Goal: Task Accomplishment & Management: Use online tool/utility

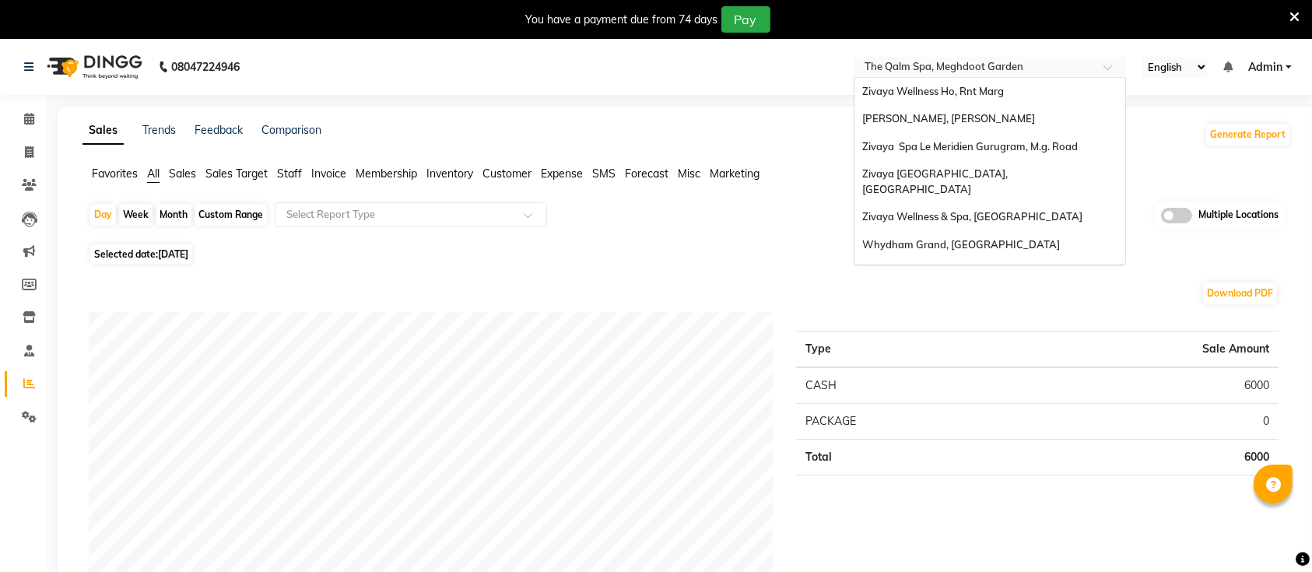
scroll to position [193, 0]
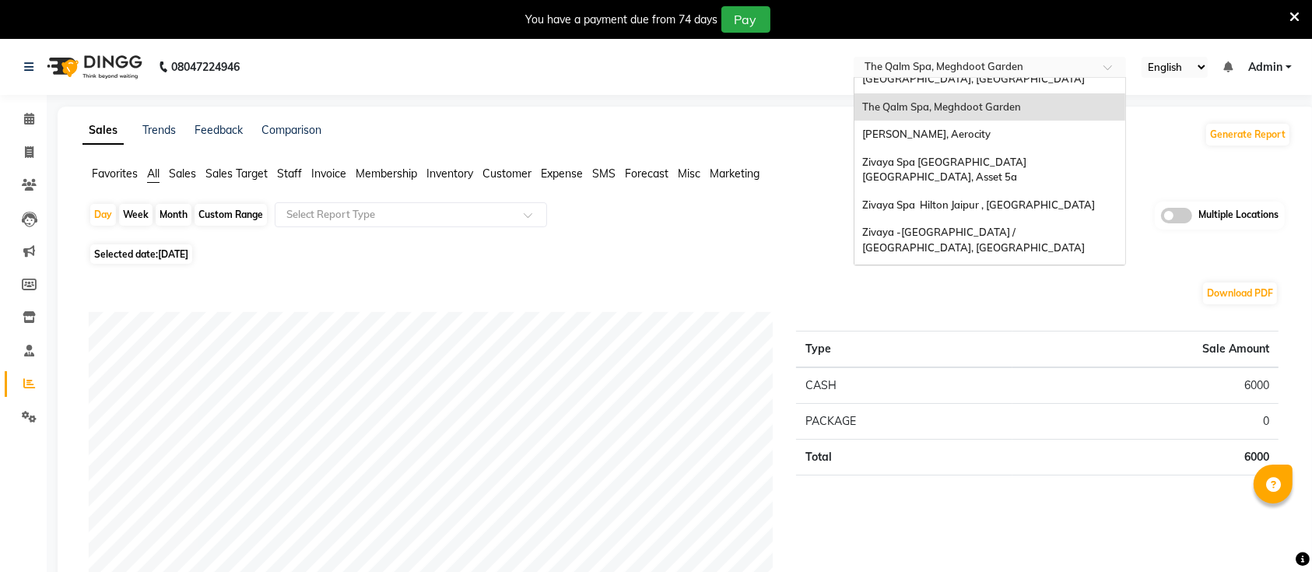
click at [1052, 61] on input "text" at bounding box center [974, 69] width 226 height 16
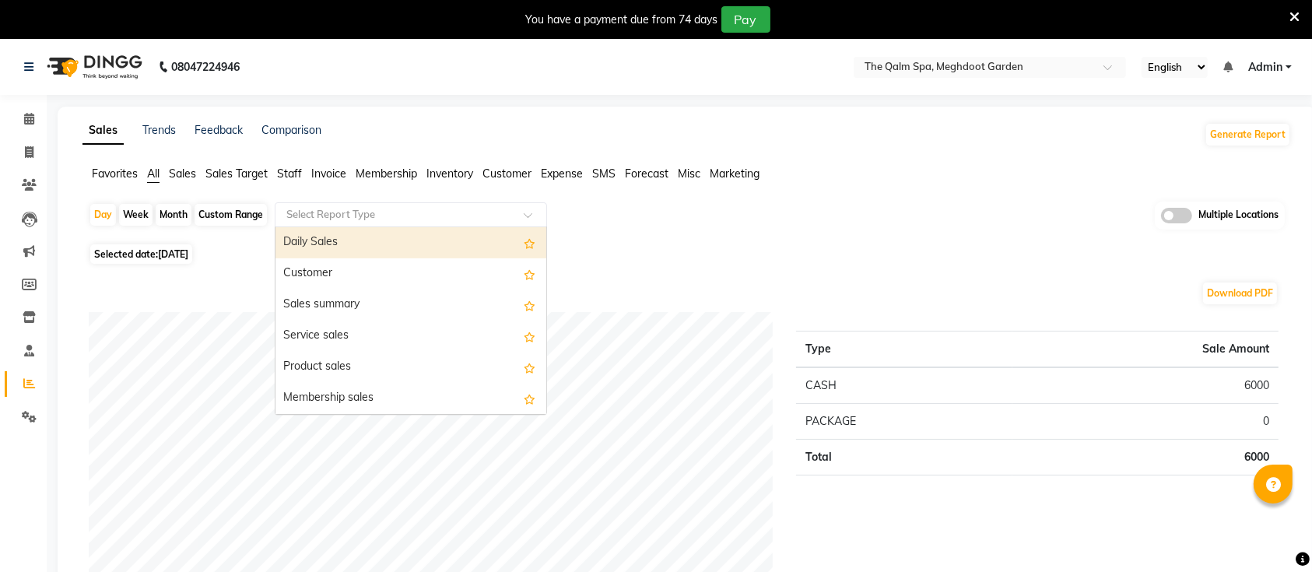
click at [476, 219] on input "text" at bounding box center [395, 215] width 224 height 16
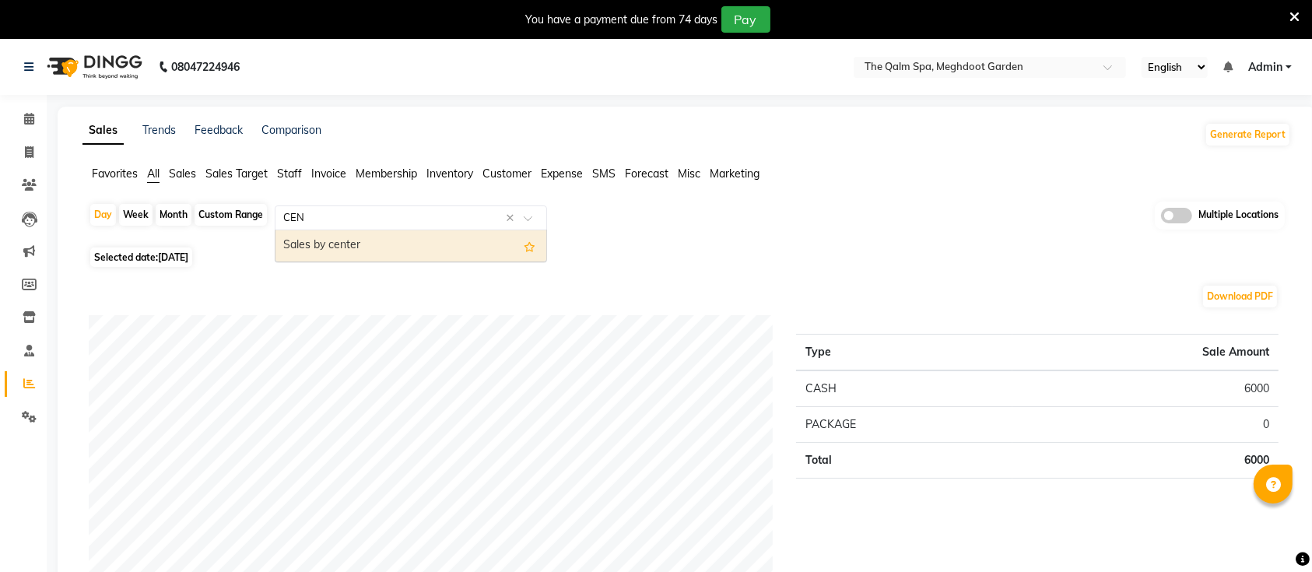
type input "CENT"
click at [361, 243] on div "Sales by center" at bounding box center [410, 245] width 271 height 31
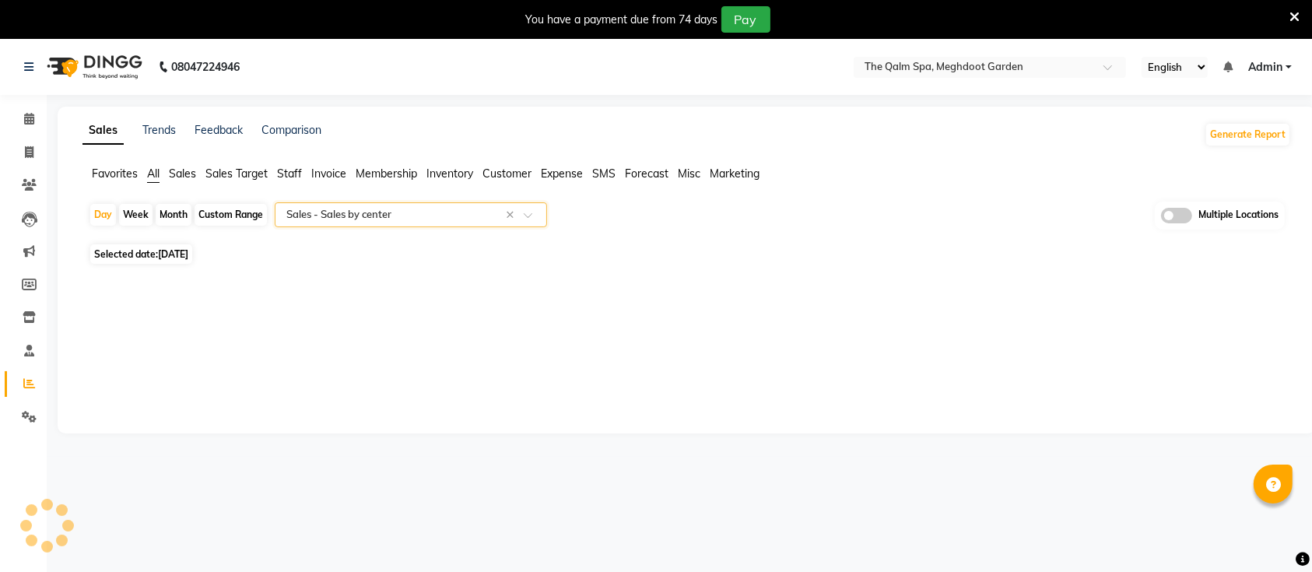
select select "full_report"
select select "csv"
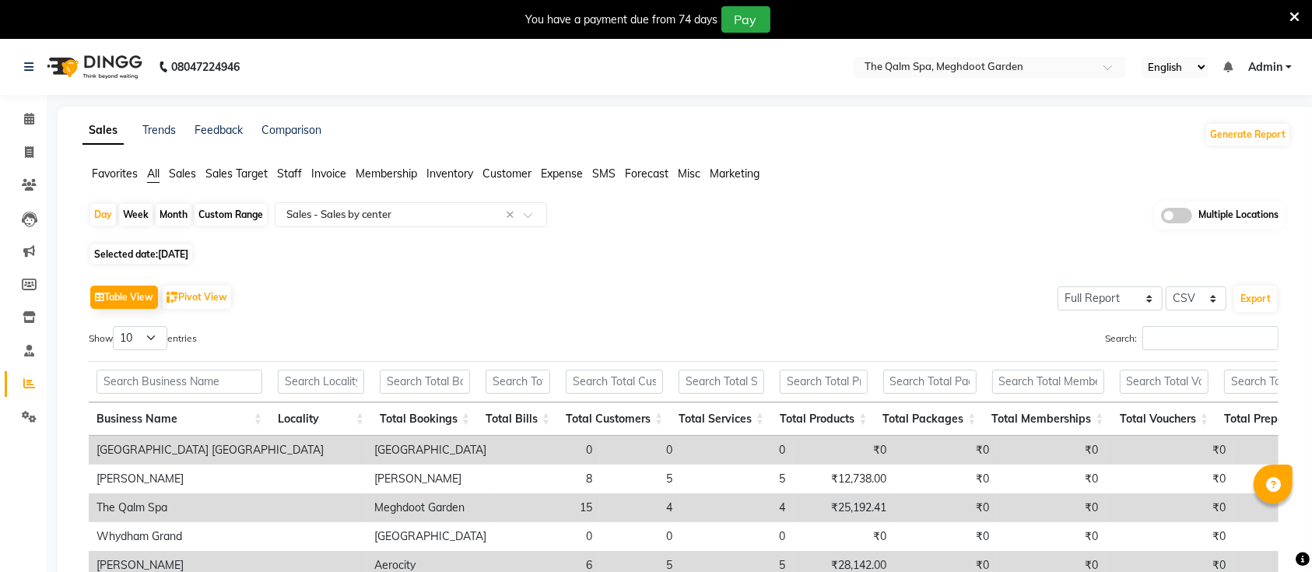
click at [1295, 13] on icon at bounding box center [1294, 17] width 10 height 14
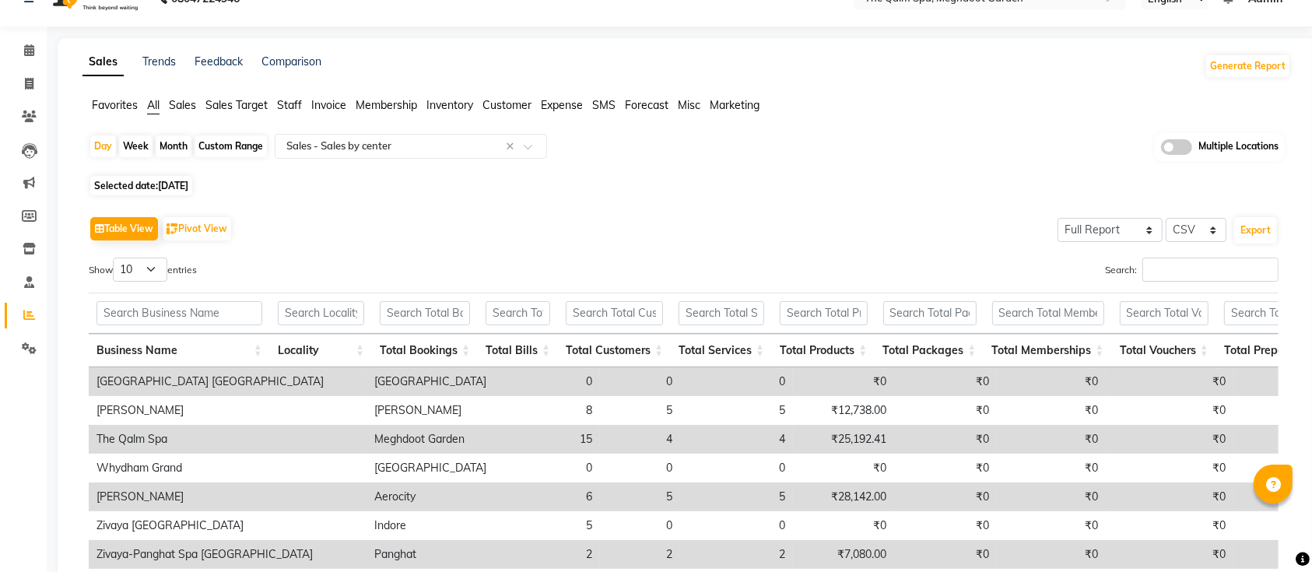
scroll to position [28, 0]
click at [155, 265] on select "10 25 50 100" at bounding box center [140, 271] width 54 height 24
select select "25"
click at [115, 259] on select "10 25 50 100" at bounding box center [140, 271] width 54 height 24
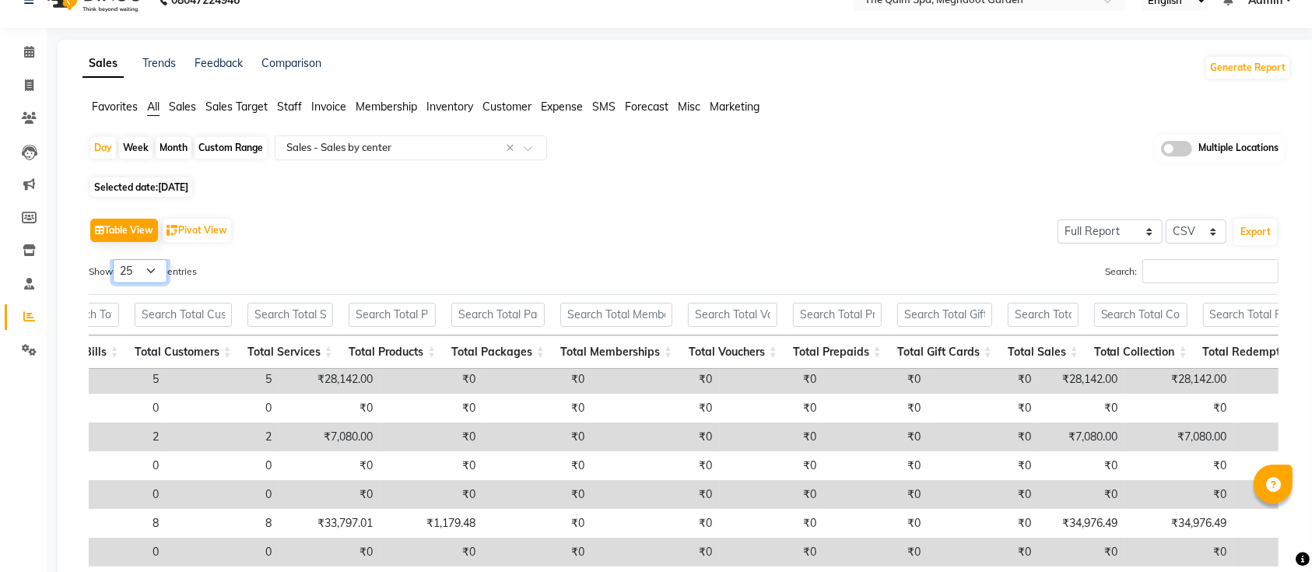
scroll to position [0, 0]
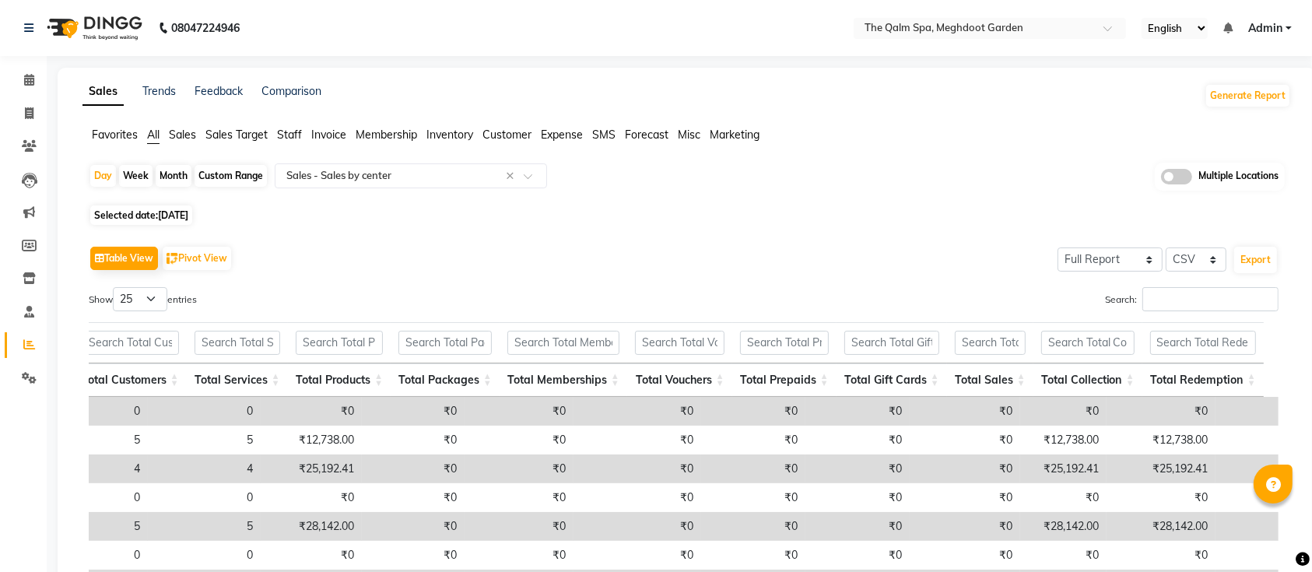
click at [148, 217] on span "Selected date: 03-09-2025" at bounding box center [141, 214] width 102 height 19
select select "9"
select select "2025"
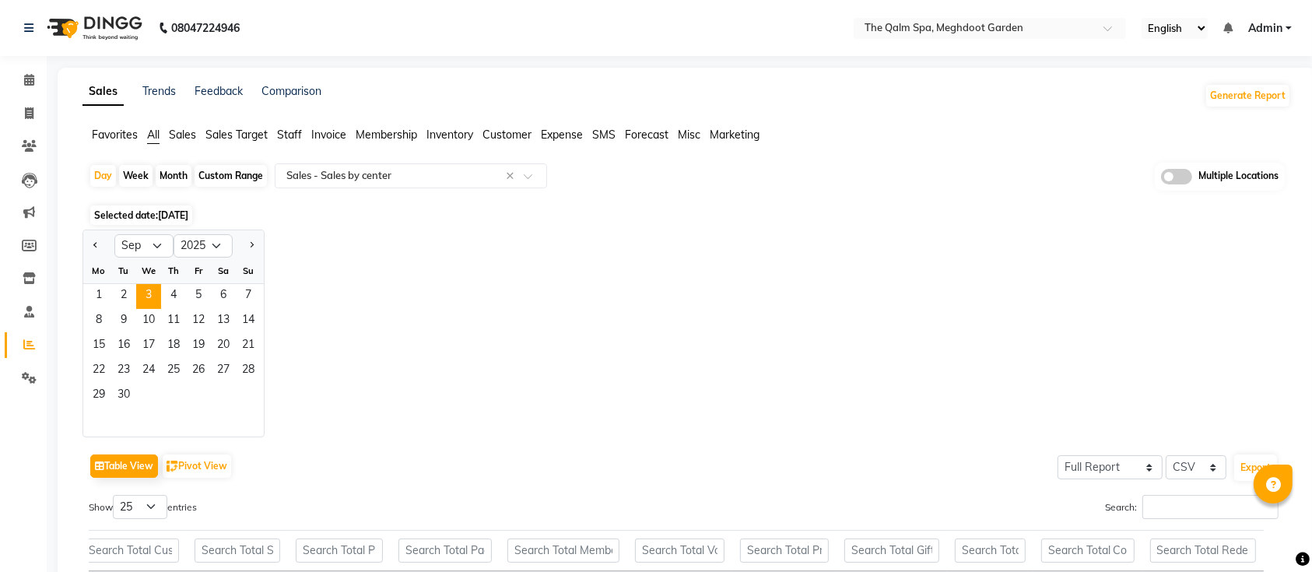
click at [166, 180] on div "Month" at bounding box center [174, 176] width 36 height 22
select select "9"
select select "2025"
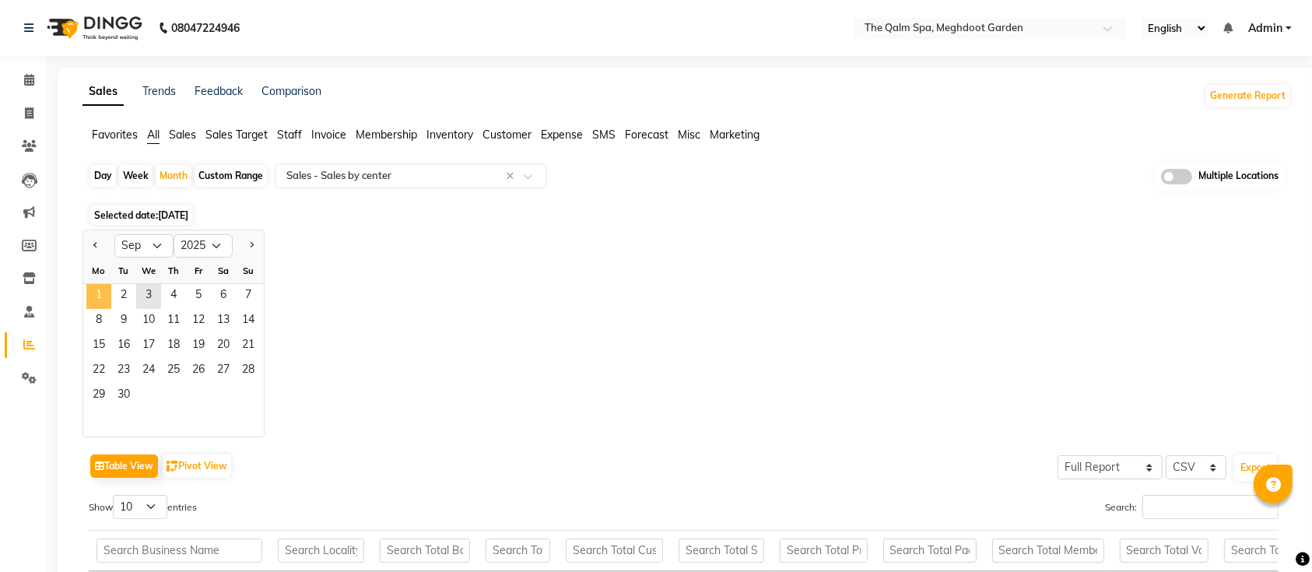
click at [87, 302] on span "1" at bounding box center [98, 296] width 25 height 25
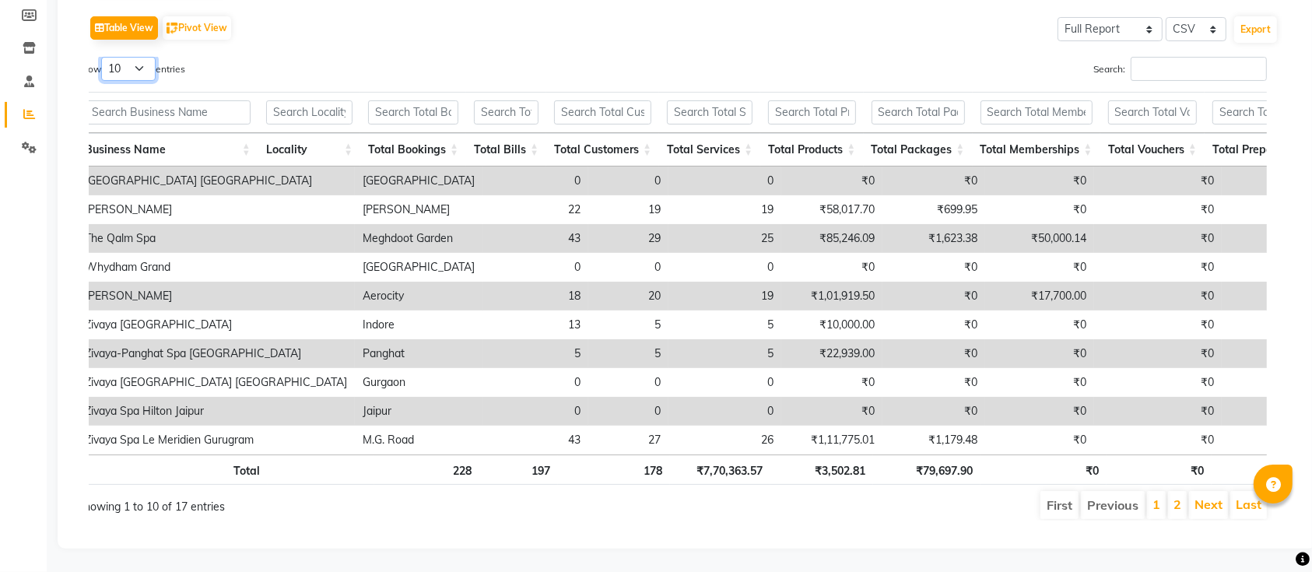
click at [131, 61] on select "10 25 50 100" at bounding box center [128, 69] width 54 height 24
select select "25"
click at [103, 57] on select "10 25 50 100" at bounding box center [128, 69] width 54 height 24
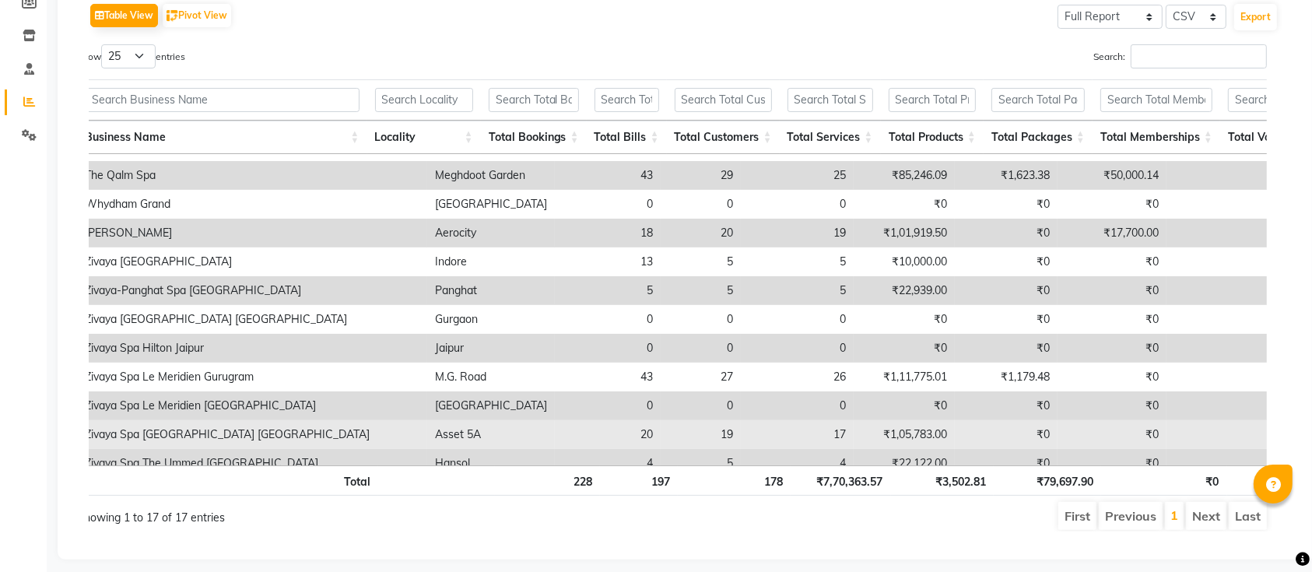
click at [1057, 296] on td "₹0" at bounding box center [1111, 290] width 109 height 29
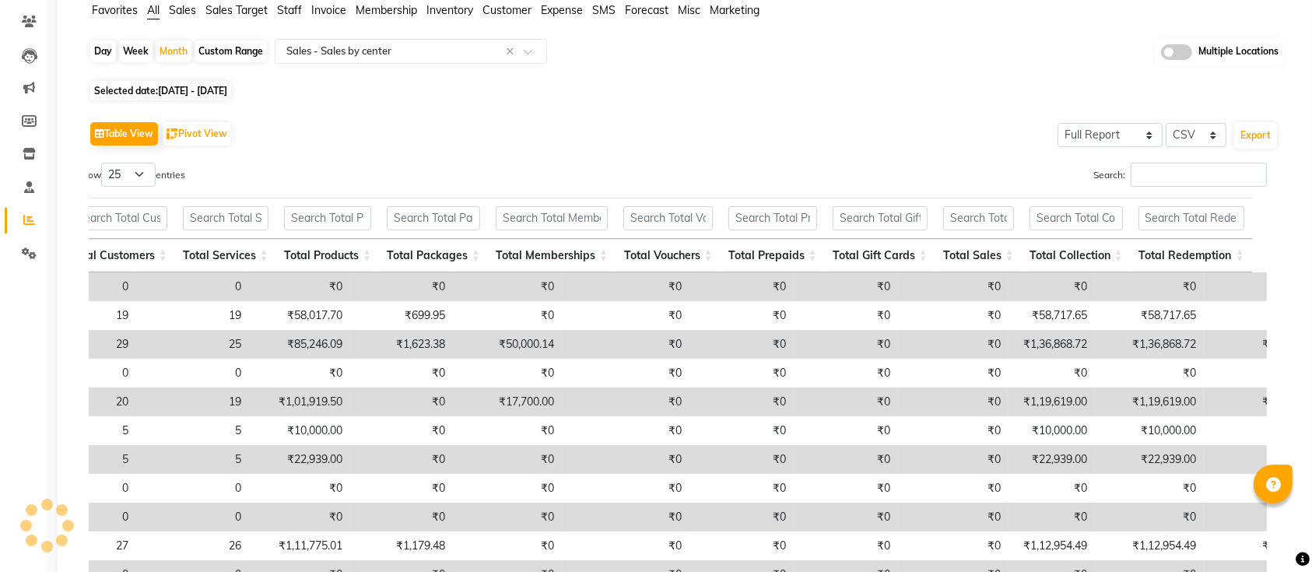
click at [104, 50] on div "Day" at bounding box center [103, 51] width 26 height 22
select select "9"
select select "2025"
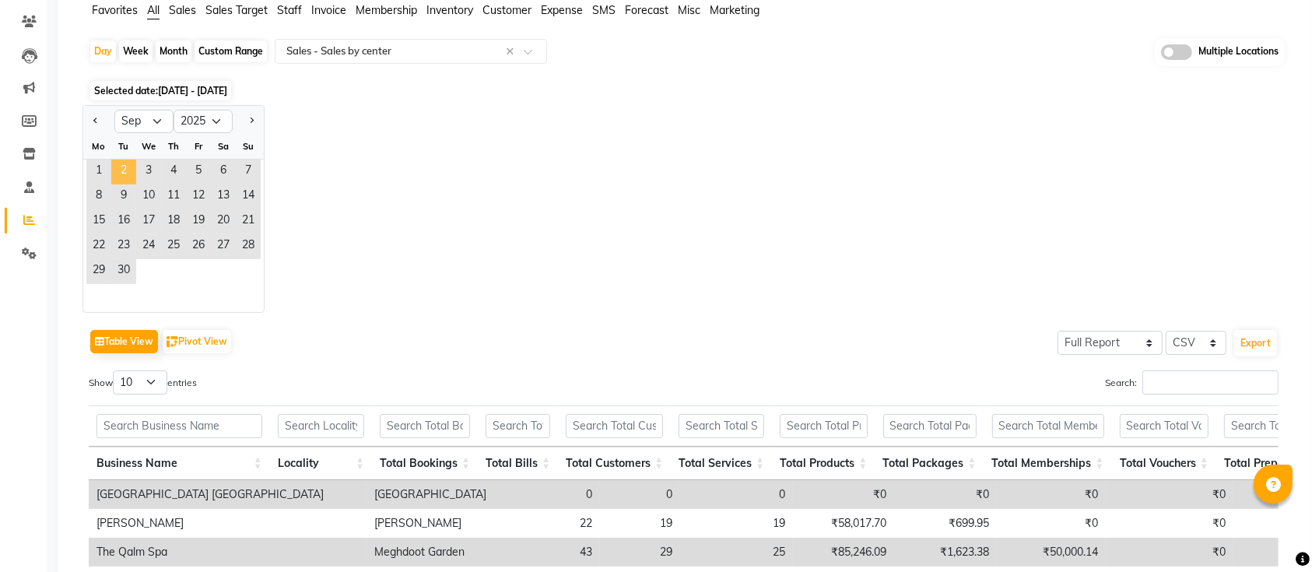
click at [128, 171] on span "2" at bounding box center [123, 171] width 25 height 25
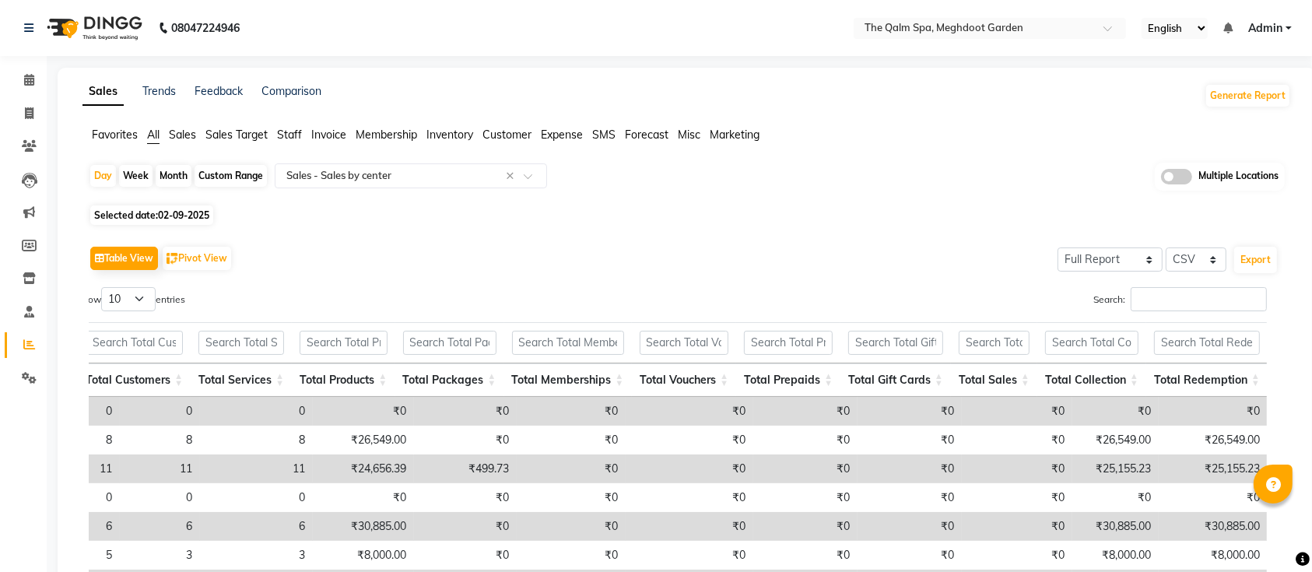
click at [170, 215] on span "02-09-2025" at bounding box center [183, 215] width 51 height 12
select select "9"
select select "2025"
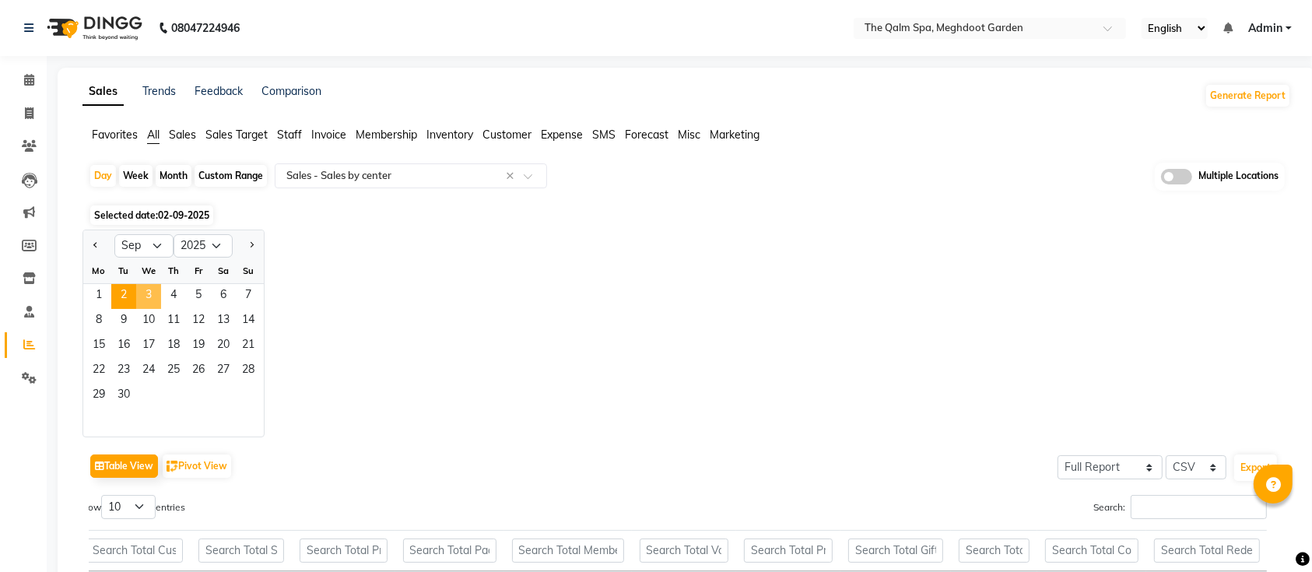
click at [149, 290] on span "3" at bounding box center [148, 296] width 25 height 25
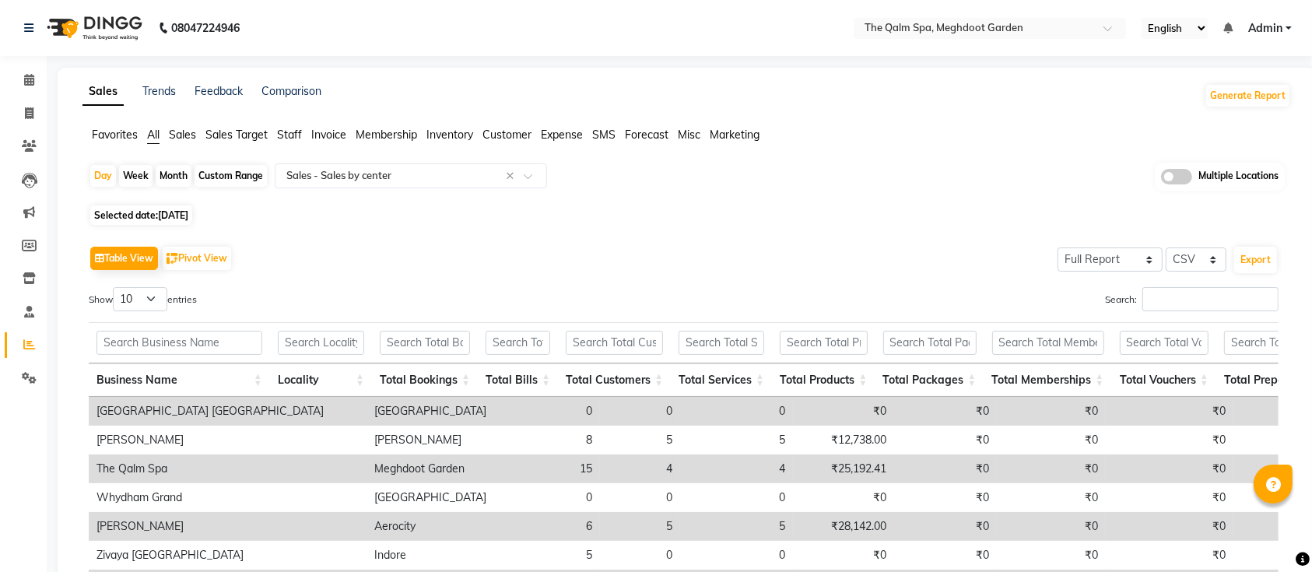
click at [149, 208] on span "Selected date: 03-09-2025" at bounding box center [141, 214] width 102 height 19
select select "9"
select select "2025"
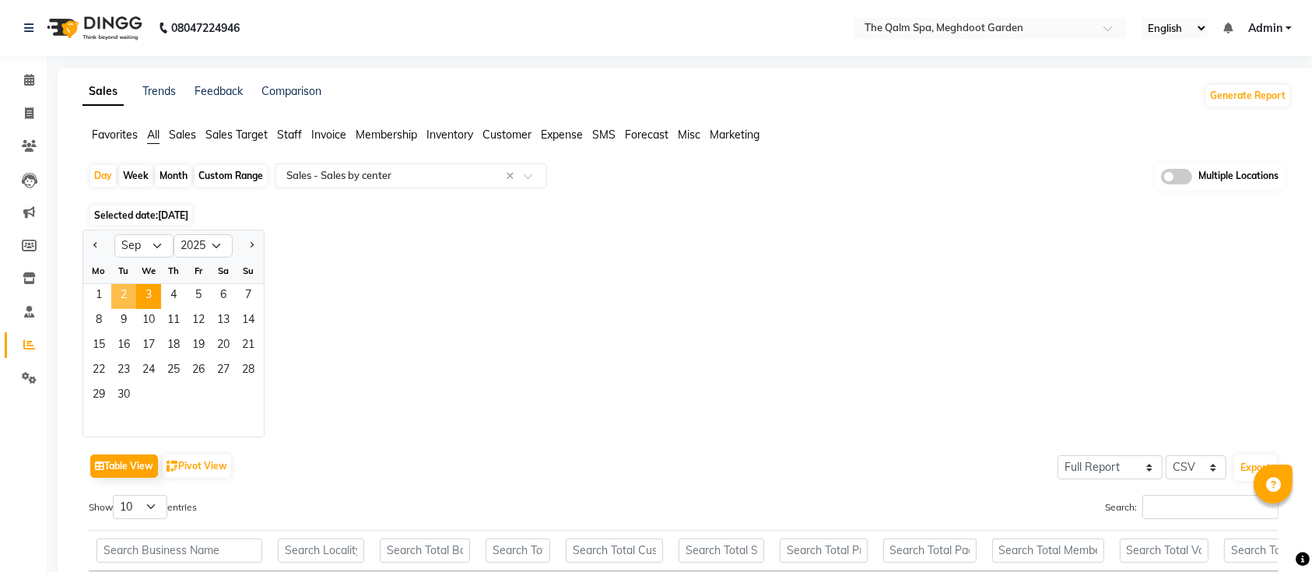
click at [123, 290] on span "2" at bounding box center [123, 296] width 25 height 25
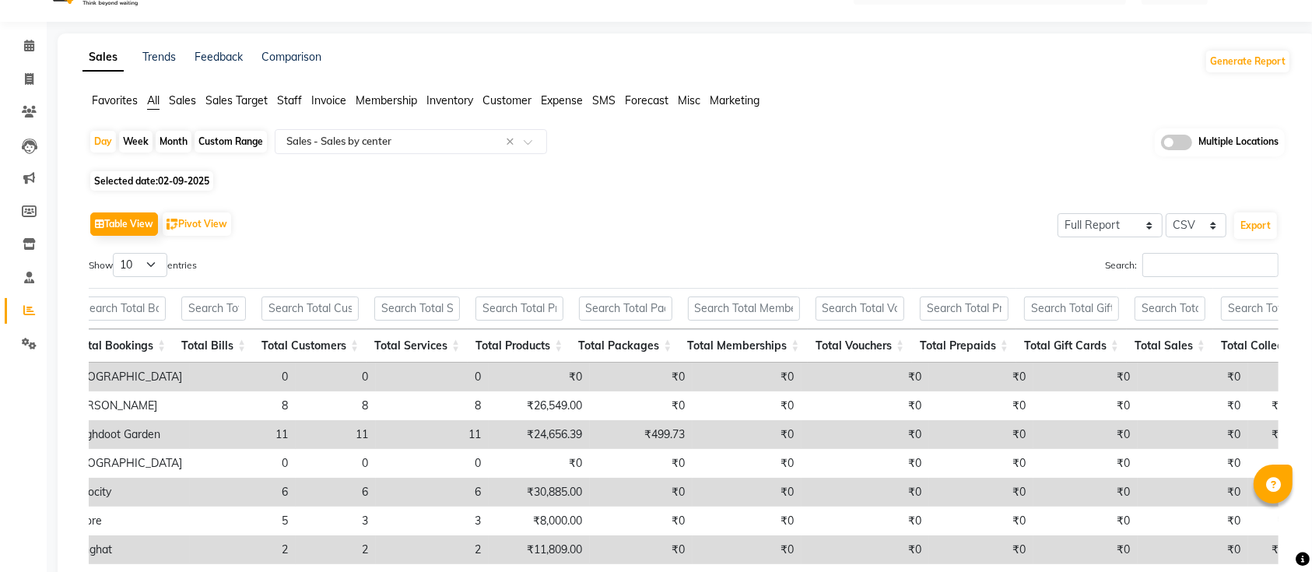
scroll to position [0, 464]
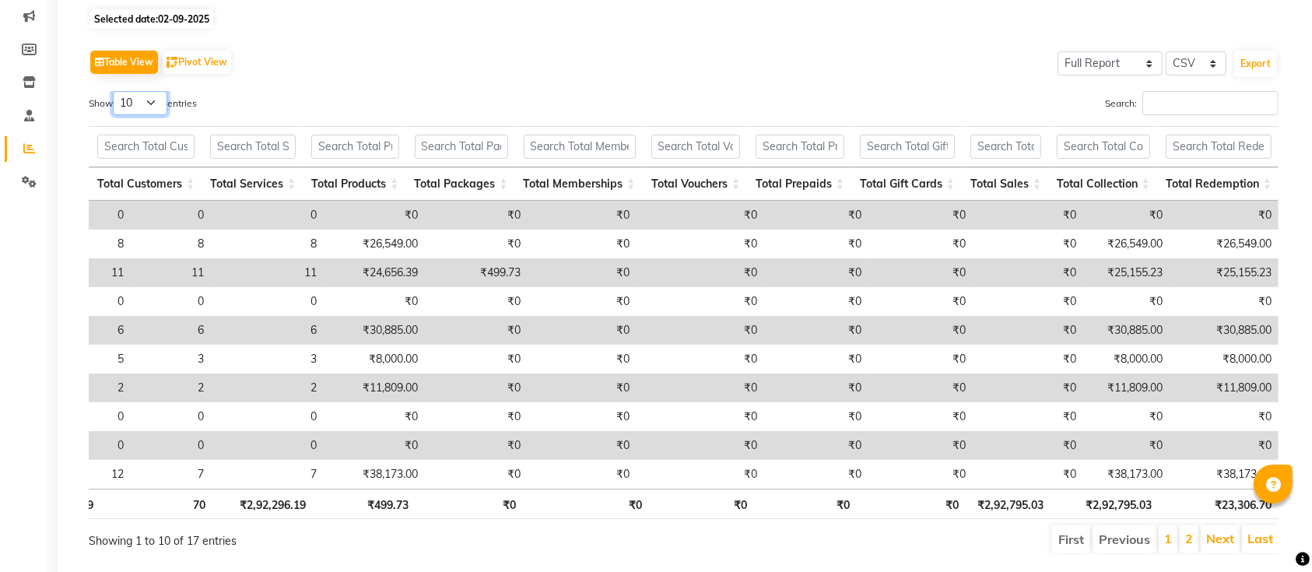
click at [143, 94] on select "10 25 50 100" at bounding box center [140, 103] width 54 height 24
select select "25"
click at [115, 91] on select "10 25 50 100" at bounding box center [140, 103] width 54 height 24
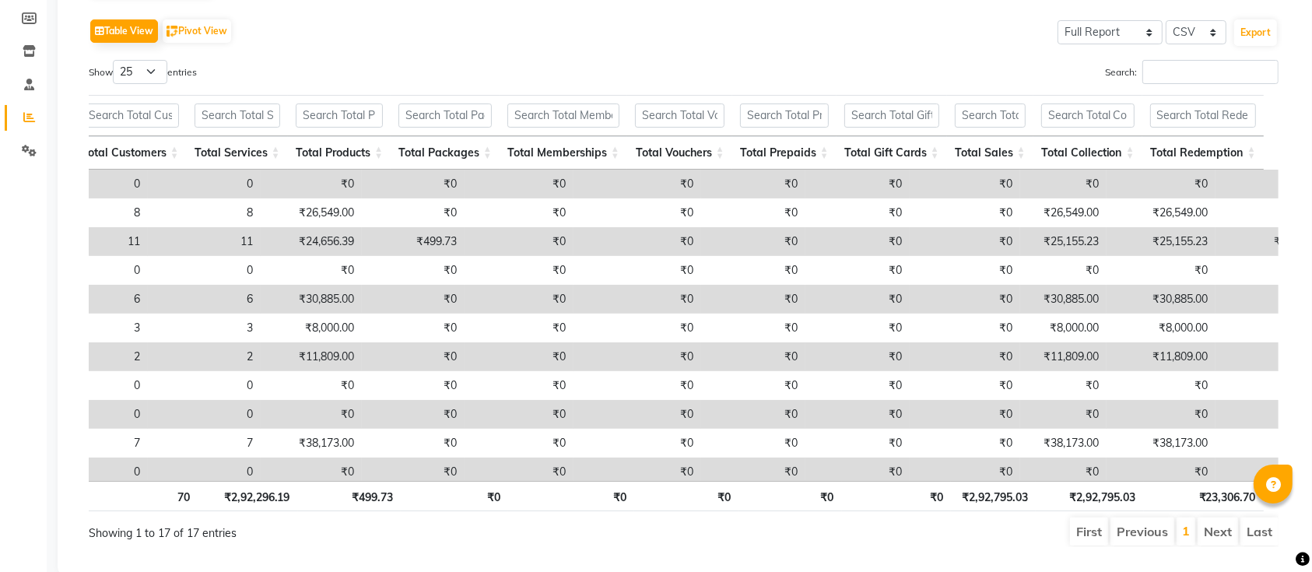
click at [859, 62] on div "Search:" at bounding box center [986, 75] width 583 height 30
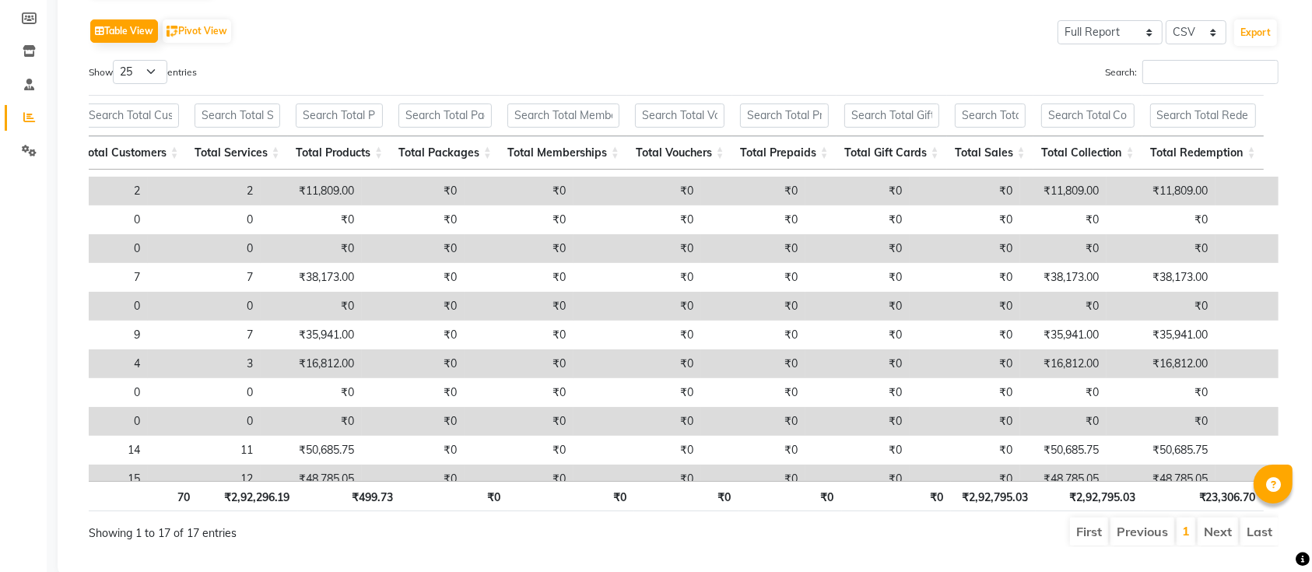
scroll to position [0, 604]
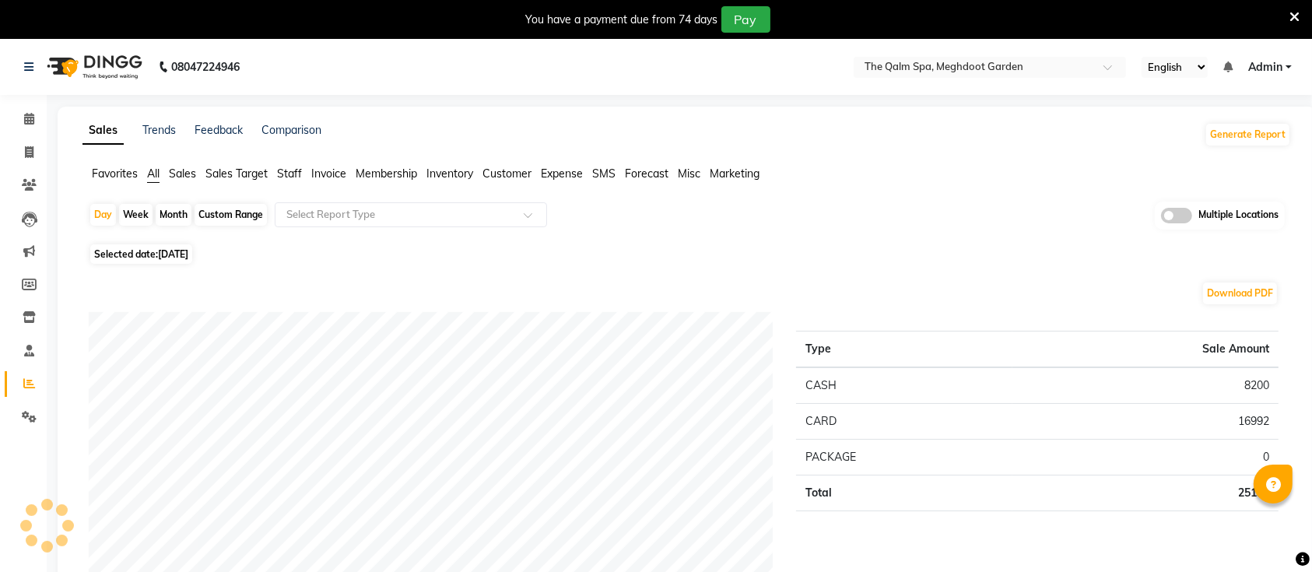
select select "en"
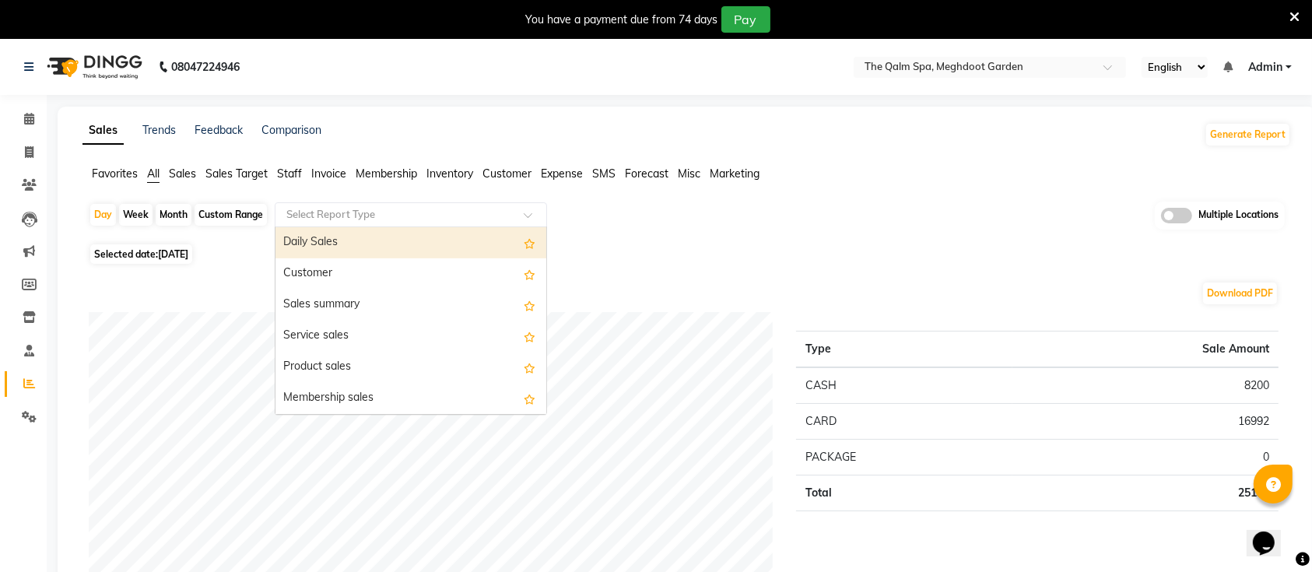
click at [404, 219] on input "text" at bounding box center [395, 215] width 224 height 16
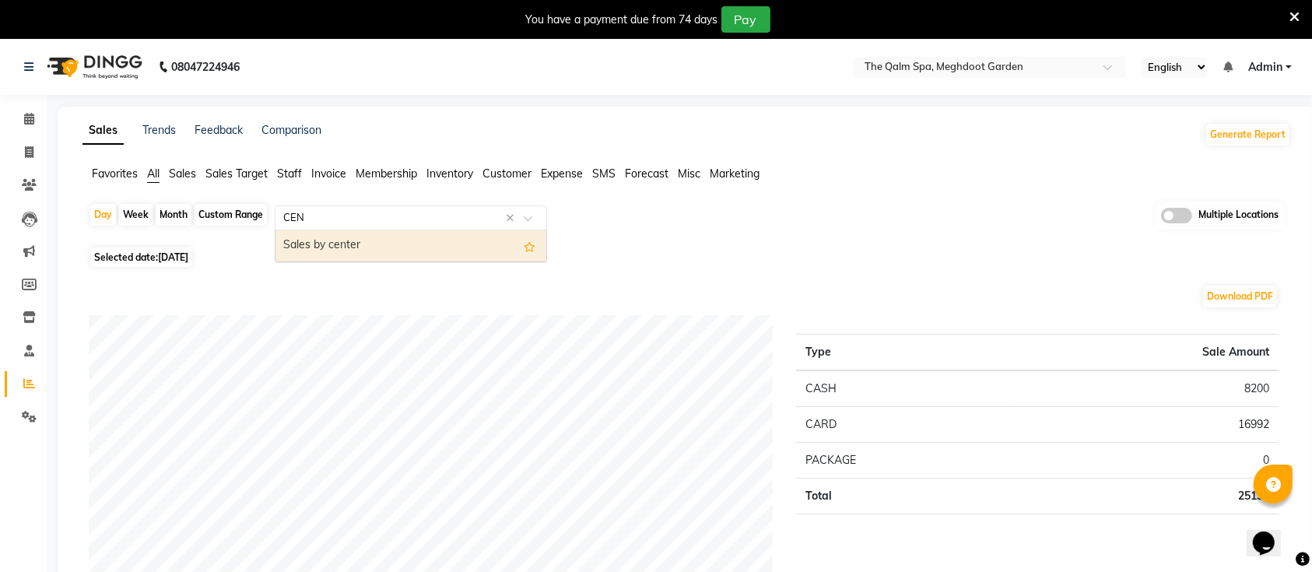
type input "CENT"
click at [373, 240] on div "Sales by center" at bounding box center [410, 245] width 271 height 31
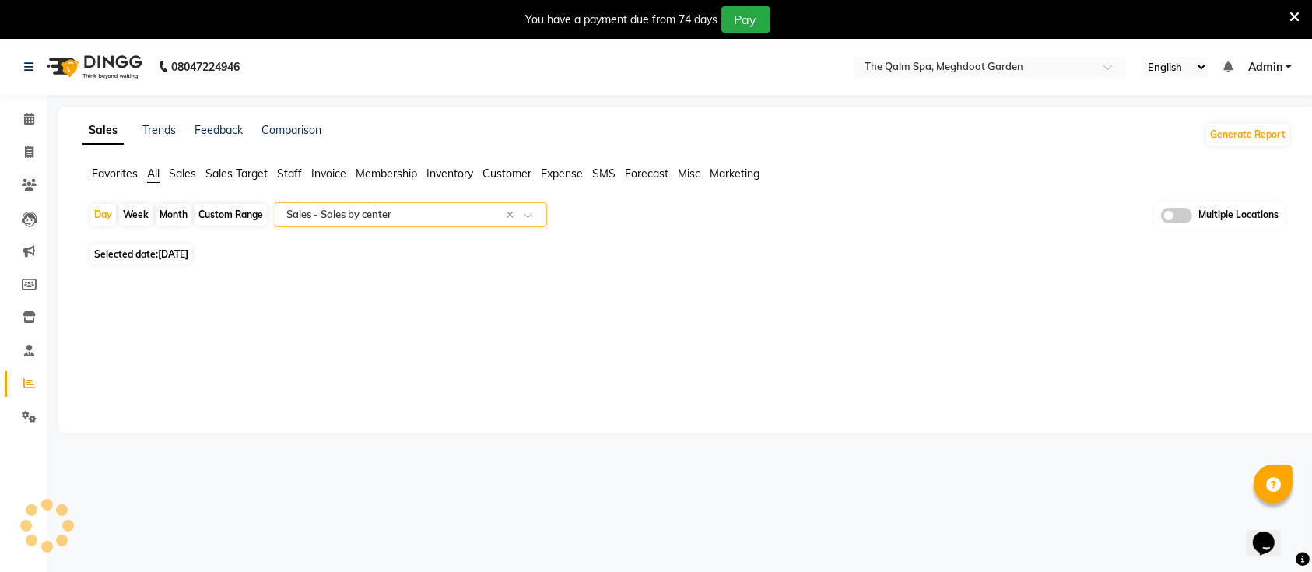
select select "full_report"
select select "csv"
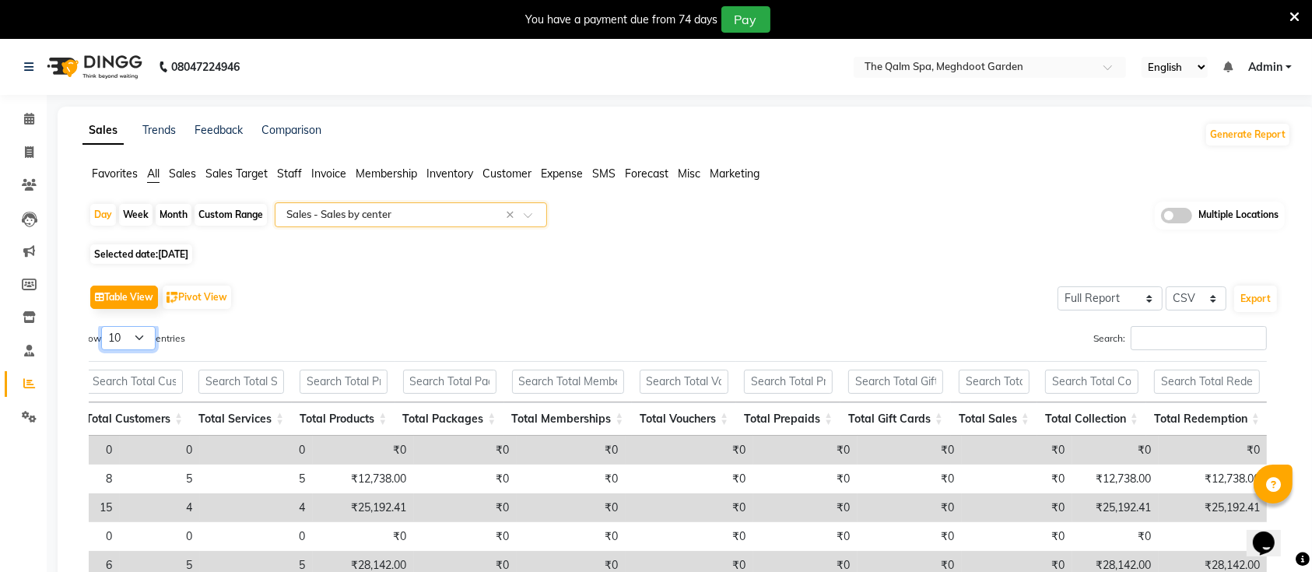
click at [137, 337] on select "10 25 50 100" at bounding box center [128, 338] width 54 height 24
select select "25"
click at [103, 326] on select "10 25 50 100" at bounding box center [128, 338] width 54 height 24
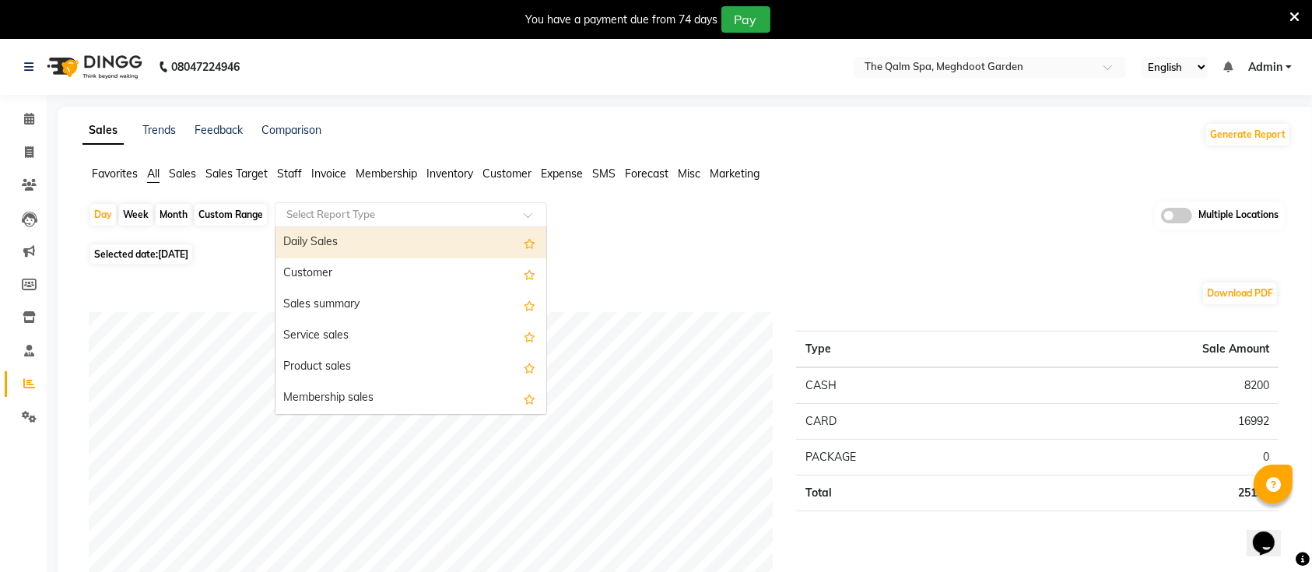
click at [418, 214] on input "text" at bounding box center [395, 215] width 224 height 16
type input "CEN"
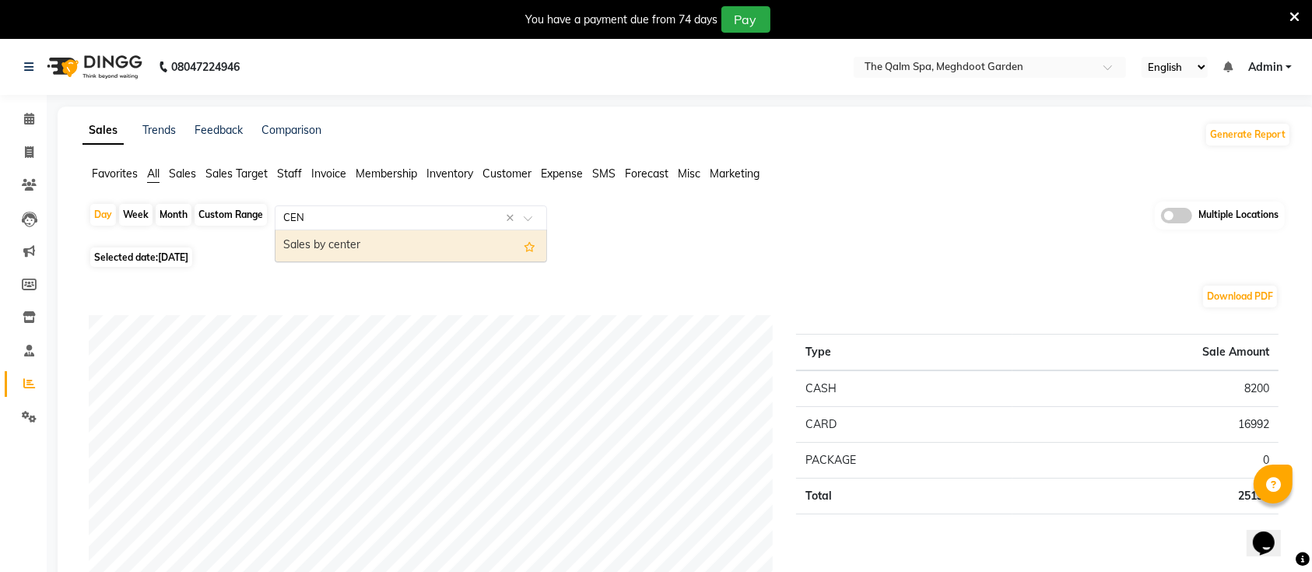
click at [345, 236] on div "Sales by center" at bounding box center [410, 245] width 271 height 31
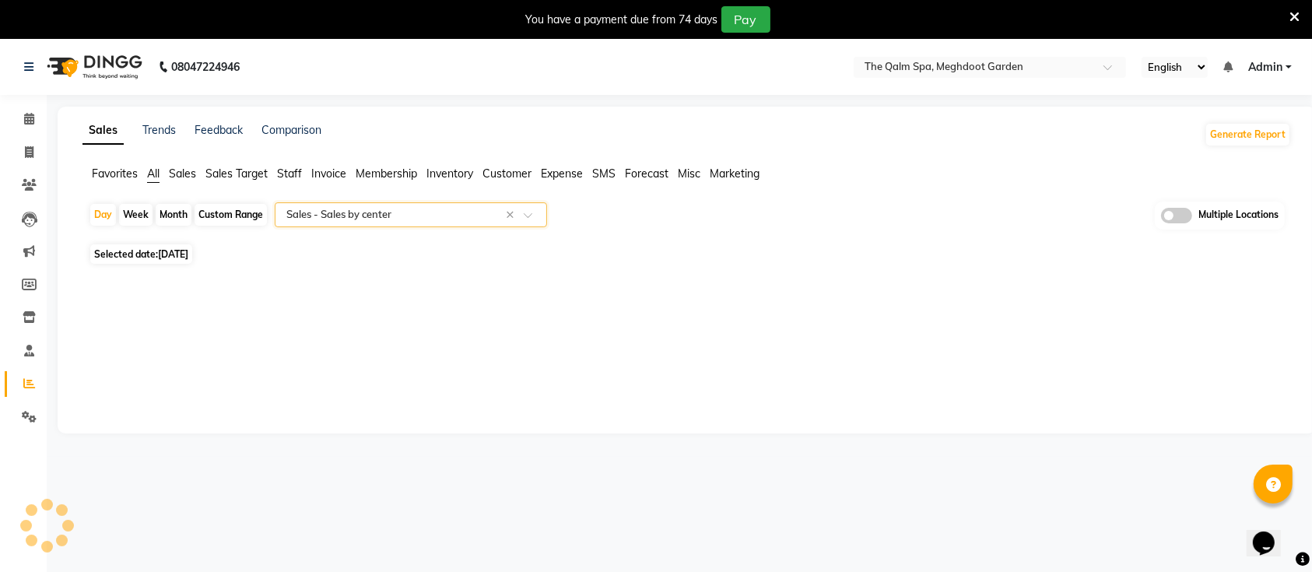
select select "full_report"
select select "csv"
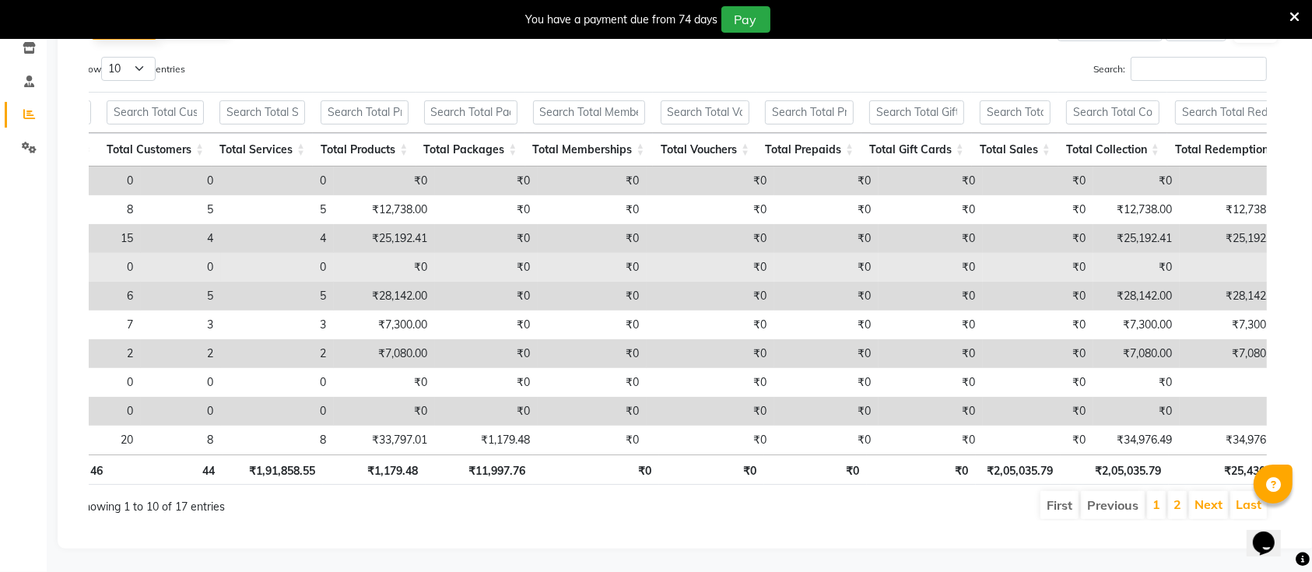
scroll to position [0, 468]
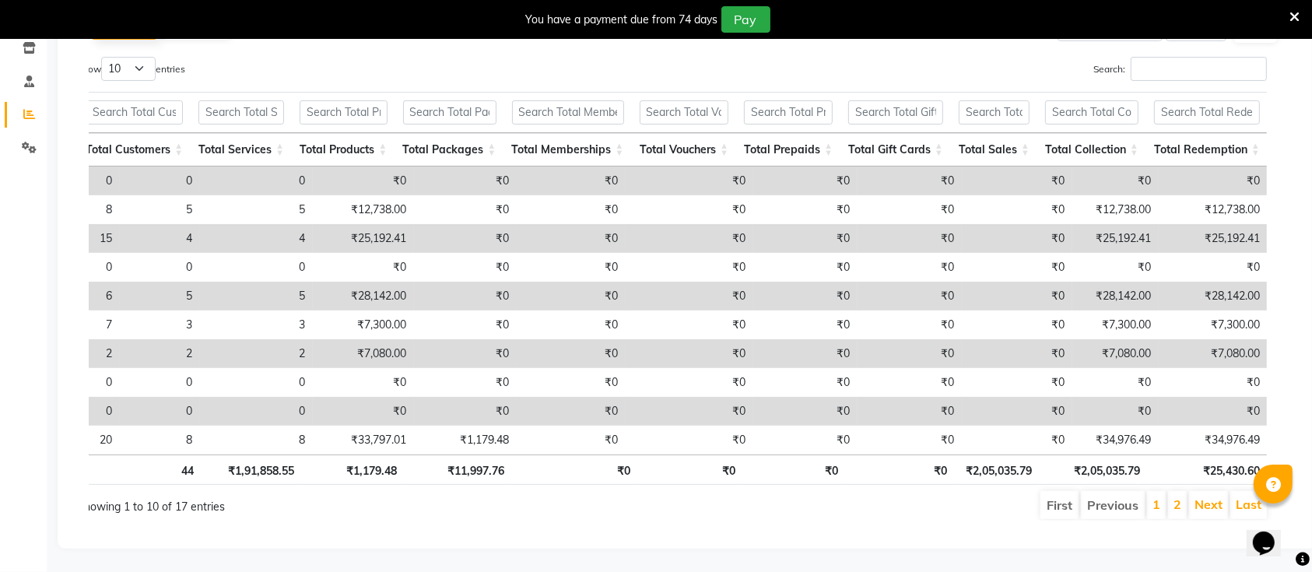
click at [1292, 19] on icon at bounding box center [1294, 17] width 10 height 14
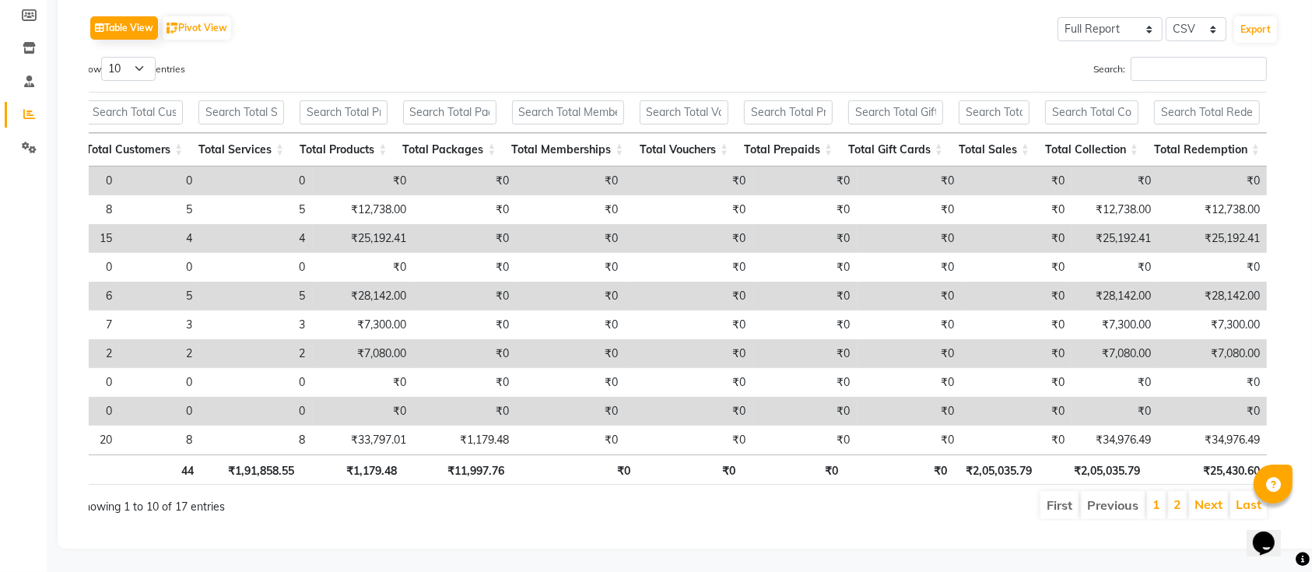
scroll to position [0, 0]
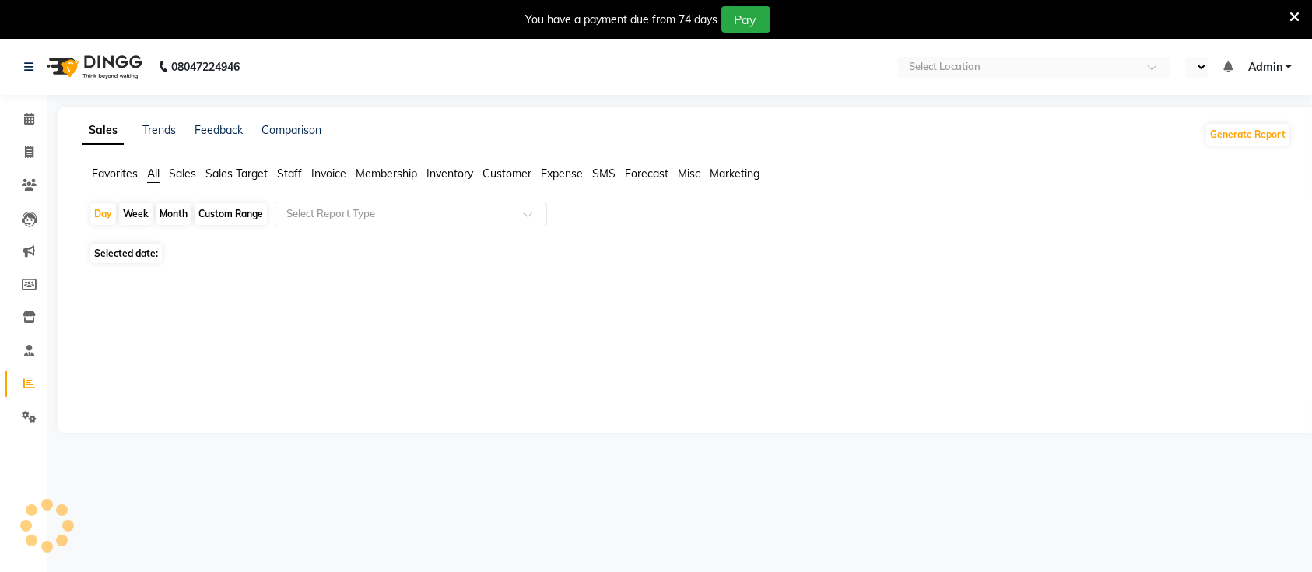
select select "en"
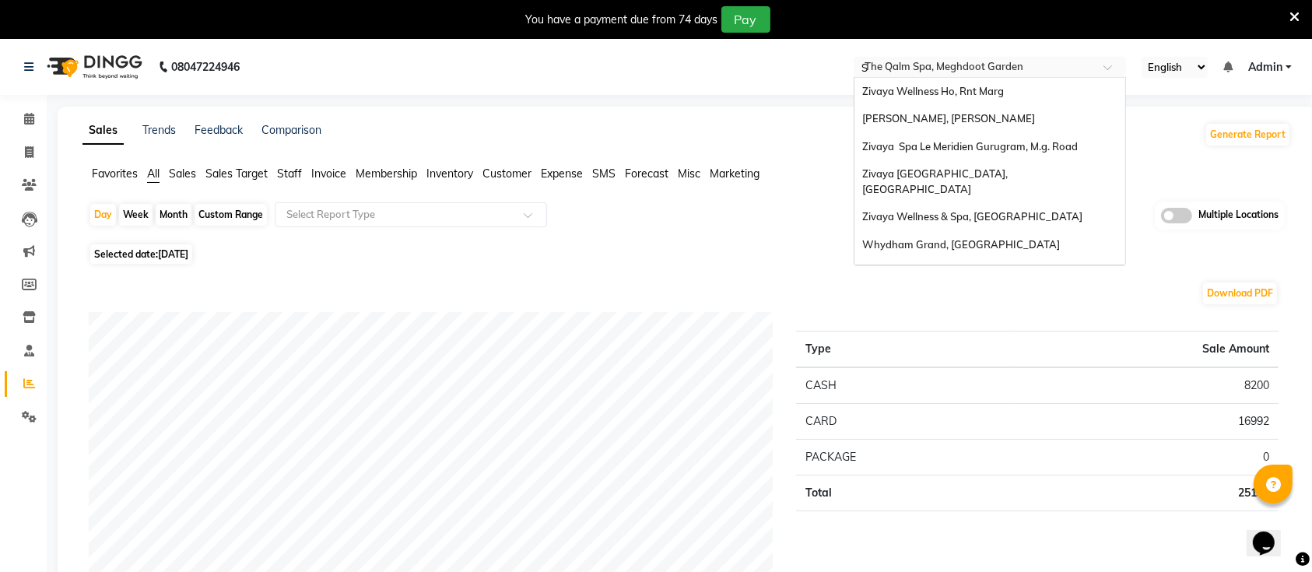
click at [959, 58] on div "Select Location × The Qalm Spa, Meghdoot Garden S" at bounding box center [989, 67] width 272 height 21
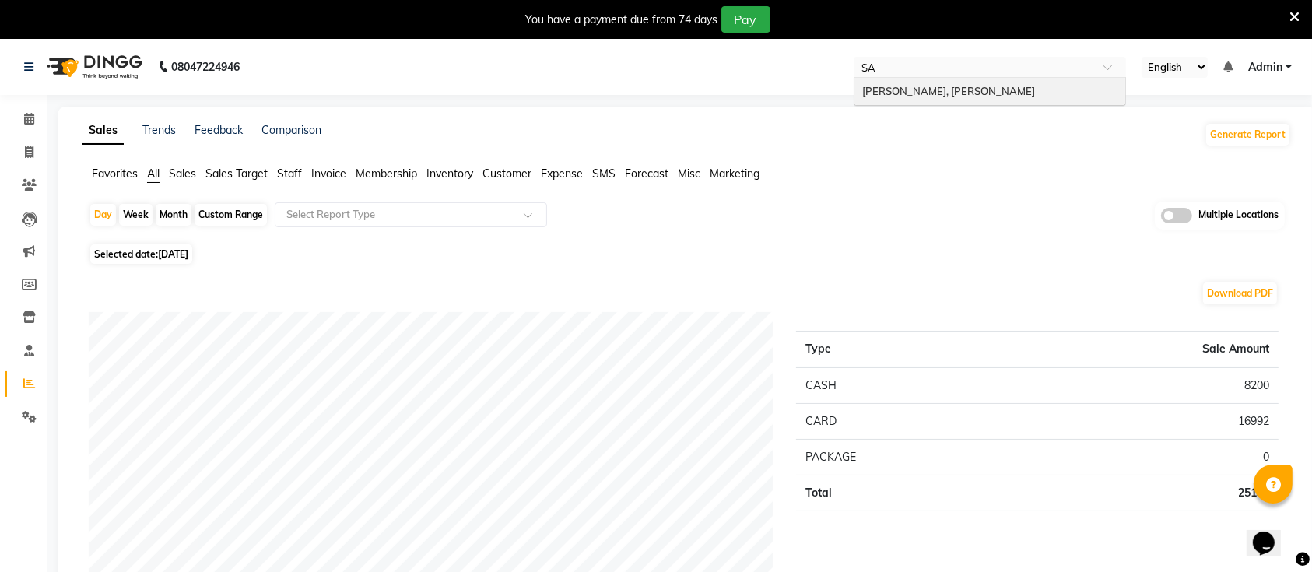
type input "SAY"
click at [957, 85] on span "[PERSON_NAME], [PERSON_NAME]" at bounding box center [948, 91] width 173 height 12
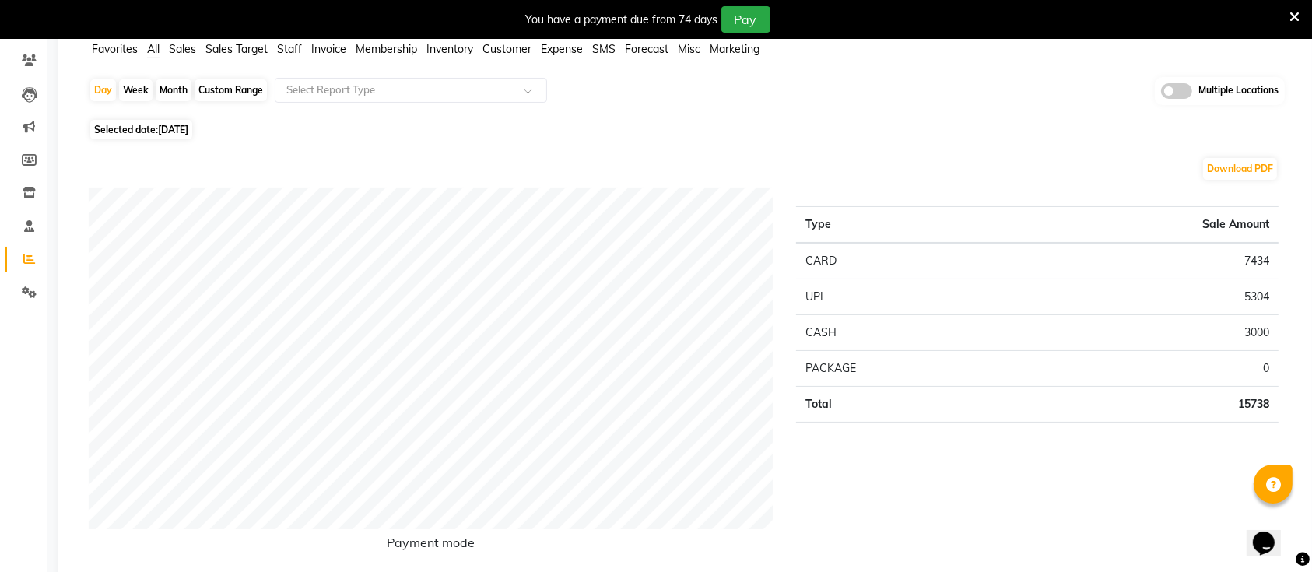
scroll to position [145, 0]
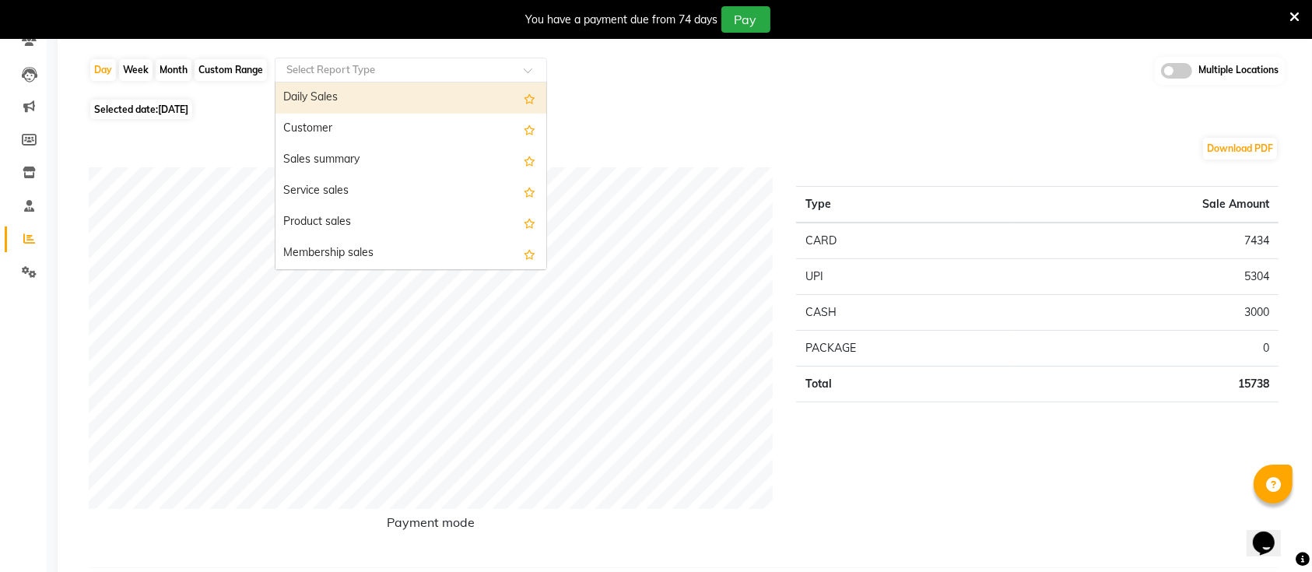
click at [501, 65] on input "text" at bounding box center [395, 70] width 224 height 16
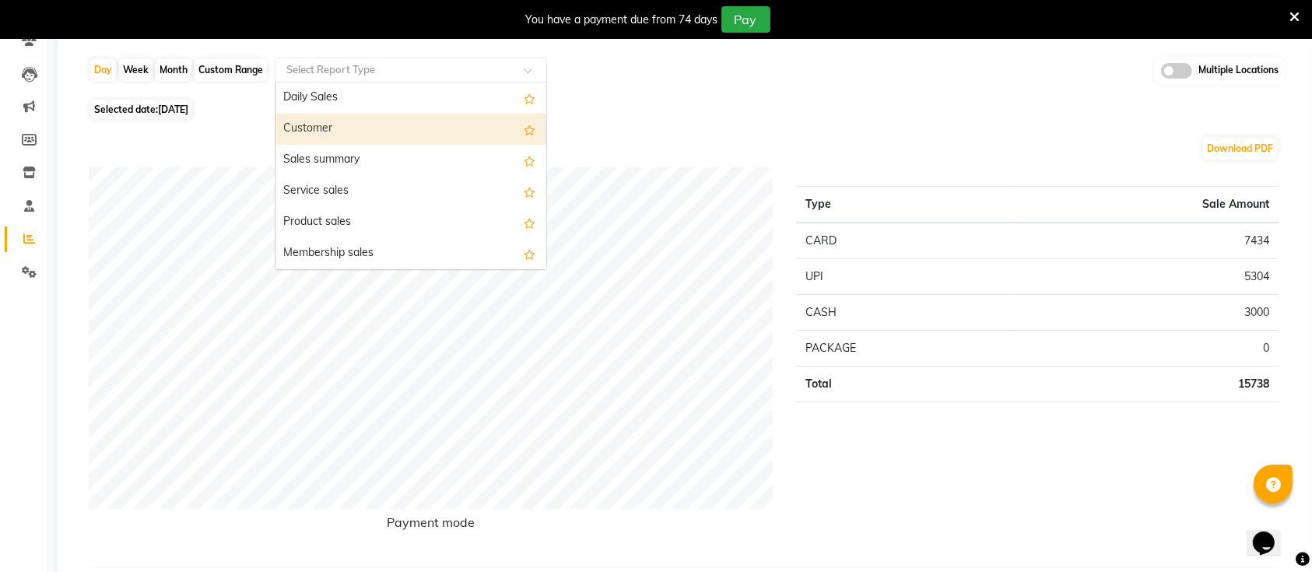
click at [428, 135] on div "Customer" at bounding box center [410, 129] width 271 height 31
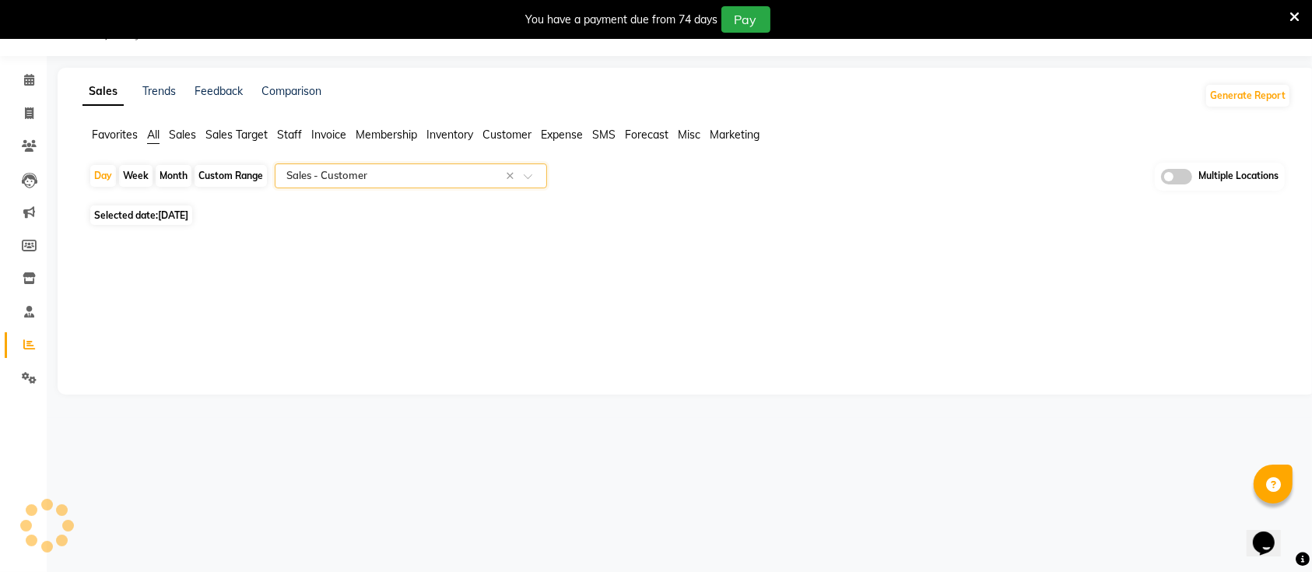
scroll to position [38, 0]
select select "full_report"
select select "csv"
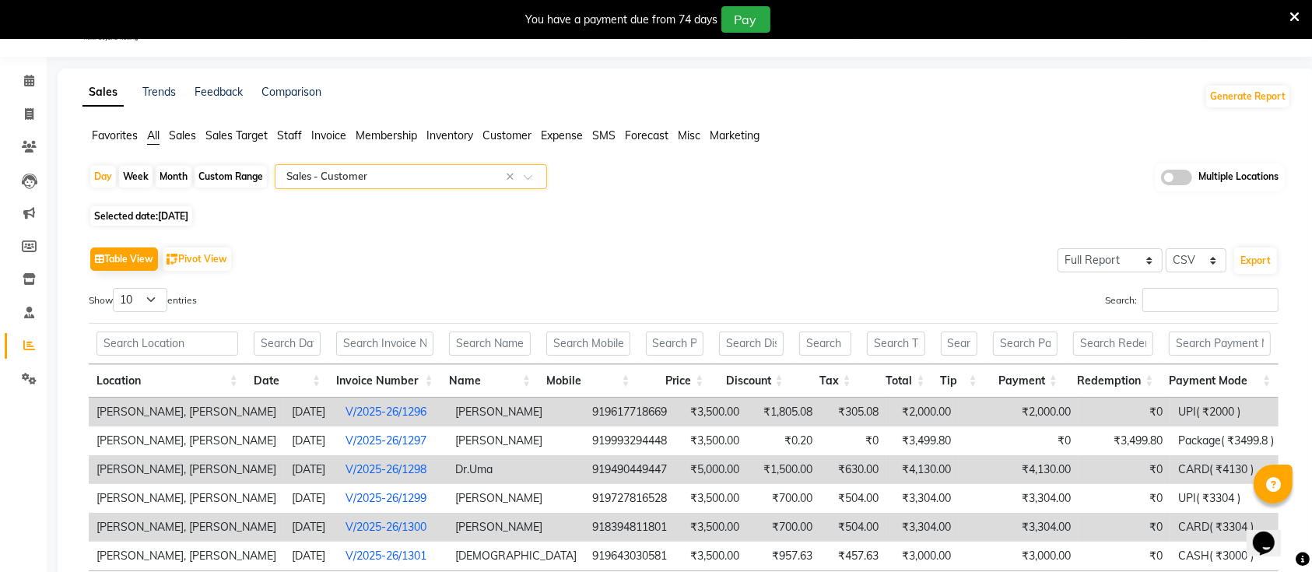
scroll to position [168, 0]
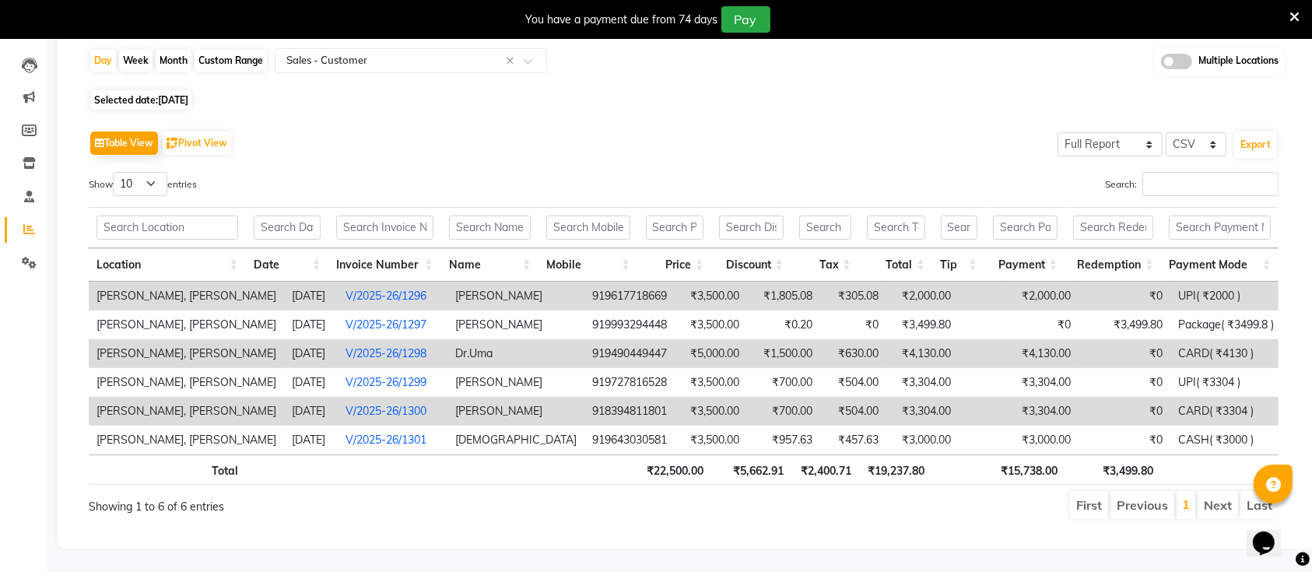
click at [1294, 12] on icon at bounding box center [1294, 17] width 10 height 14
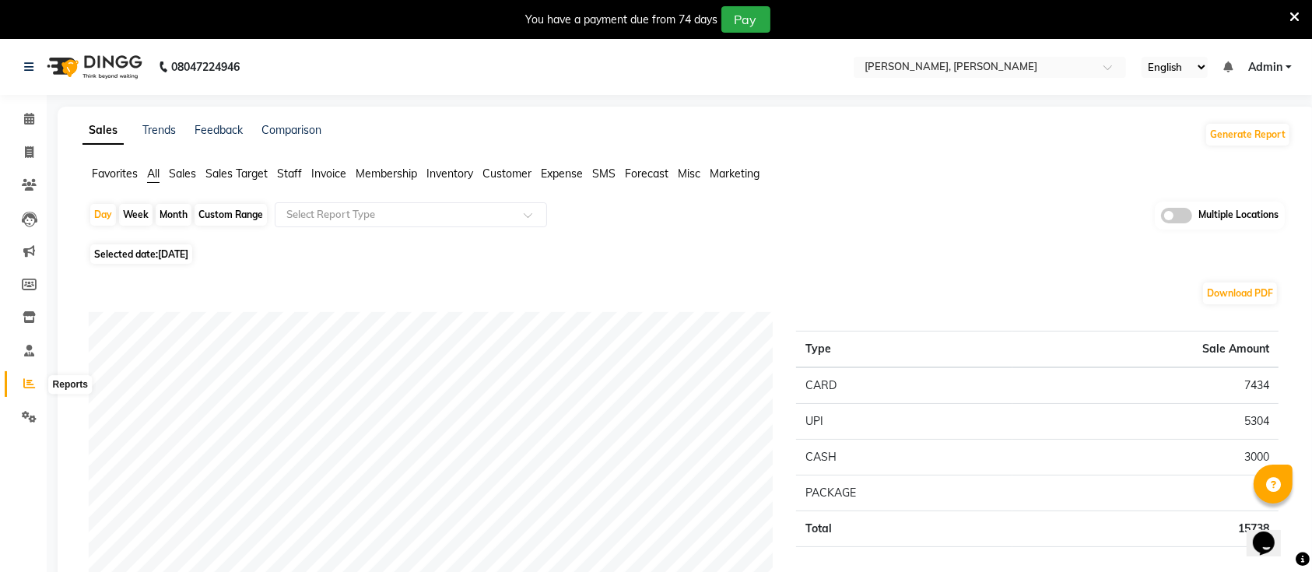
click at [28, 382] on icon at bounding box center [29, 383] width 12 height 12
click at [1296, 14] on icon at bounding box center [1294, 17] width 10 height 14
